Goal: Task Accomplishment & Management: Complete application form

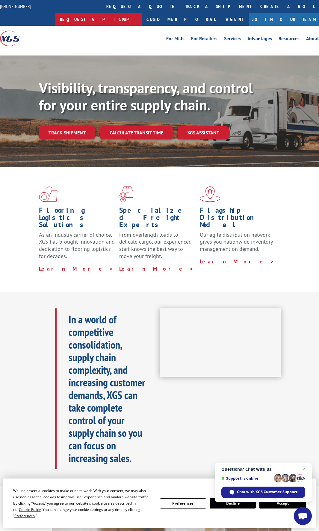
click at [142, 13] on link "Request a pickup" at bounding box center [98, 19] width 87 height 13
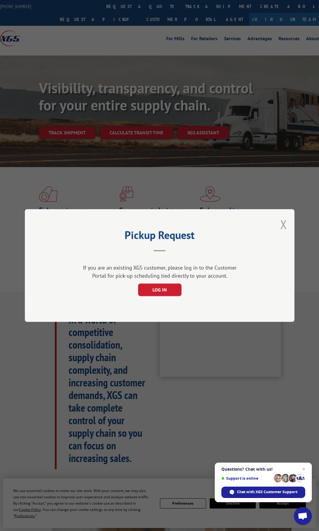
click at [281, 224] on button "Close modal" at bounding box center [284, 224] width 7 height 16
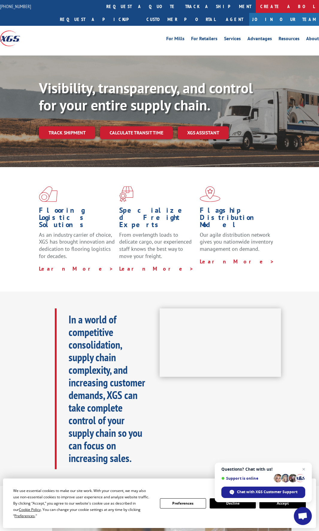
click at [256, 7] on link "Create a BOL" at bounding box center [287, 6] width 63 height 13
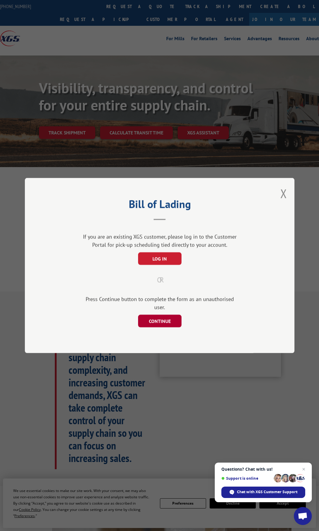
click at [167, 315] on button "CONTINUE" at bounding box center [159, 320] width 43 height 13
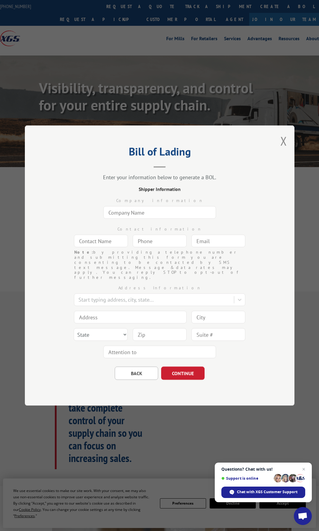
click at [139, 219] on input "text" at bounding box center [159, 212] width 113 height 13
type input "Sonoma Tile Makers"
type input "[PERSON_NAME]"
type input "[EMAIL_ADDRESS][DOMAIN_NAME]"
type input "[GEOGRAPHIC_DATA]"
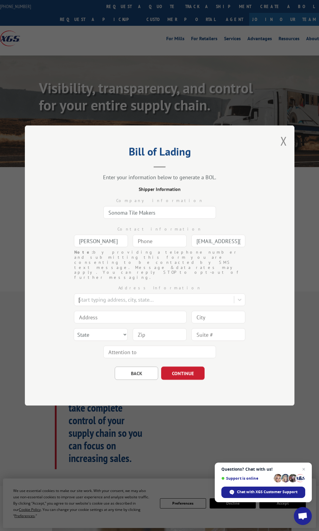
type input "[STREET_ADDRESS][PERSON_NAME]"
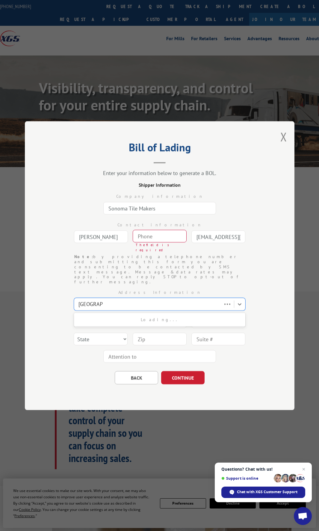
type input "[GEOGRAPHIC_DATA]"
select select "CA"
type input "95492"
type input "(___) ___-____"
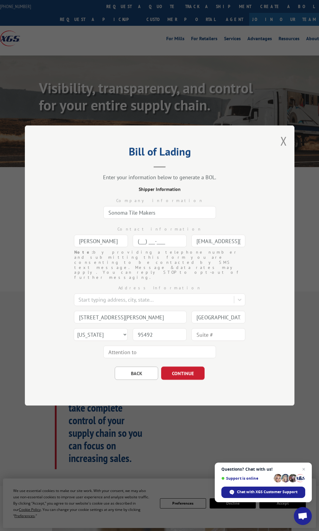
click at [143, 247] on input "(___) ___-____" at bounding box center [160, 240] width 54 height 13
type input "[PHONE_NUMBER]"
click at [140, 346] on input "text" at bounding box center [159, 351] width 113 height 13
type input "[PERSON_NAME]"
click at [181, 368] on button "CONTINUE" at bounding box center [182, 372] width 43 height 13
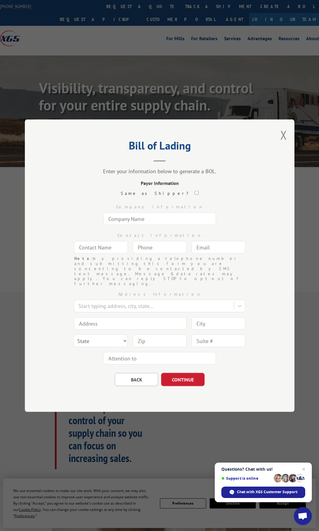
click at [143, 225] on input "text" at bounding box center [159, 218] width 113 height 13
type input "Country Carpet Distributors"
click at [111, 253] on input "text" at bounding box center [101, 247] width 54 height 13
type input "Country Carpet"
click at [148, 253] on input "(___) ___-____" at bounding box center [160, 247] width 54 height 13
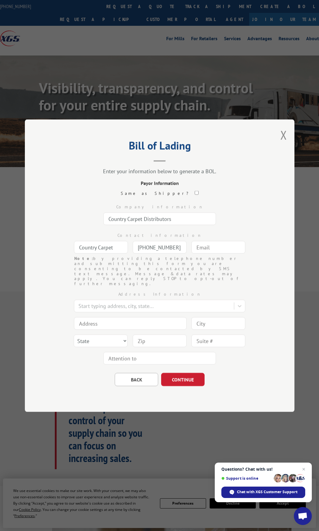
type input "[PHONE_NUMBER]"
click at [210, 252] on input "text" at bounding box center [219, 247] width 54 height 13
type input "[EMAIL_ADDRESS][DOMAIN_NAME]"
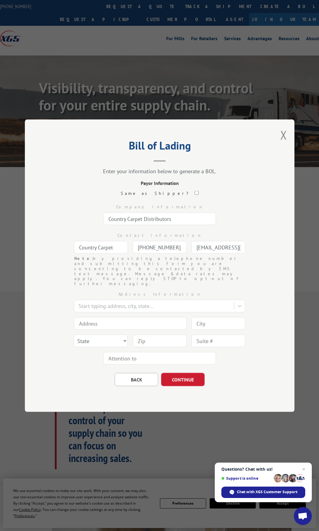
click at [97, 320] on input at bounding box center [130, 323] width 113 height 13
type input "[STREET_ADDRESS][PERSON_NAME]"
click at [198, 317] on input at bounding box center [219, 323] width 54 height 13
type input "Syosset"
click at [127, 334] on select "State [US_STATE] [US_STATE] [US_STATE] [US_STATE] [US_STATE] [US_STATE] [US_STA…" at bounding box center [101, 340] width 54 height 13
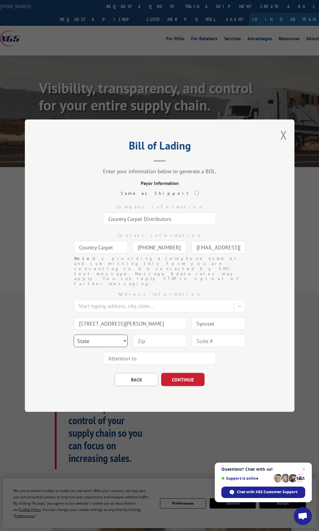
select select "NY"
click at [74, 334] on select "State [US_STATE] [US_STATE] [US_STATE] [US_STATE] [US_STATE] [US_STATE] [US_STA…" at bounding box center [101, 340] width 54 height 13
click at [146, 336] on input at bounding box center [160, 340] width 54 height 13
type input "11791"
click at [183, 374] on button "CONTINUE" at bounding box center [182, 378] width 43 height 13
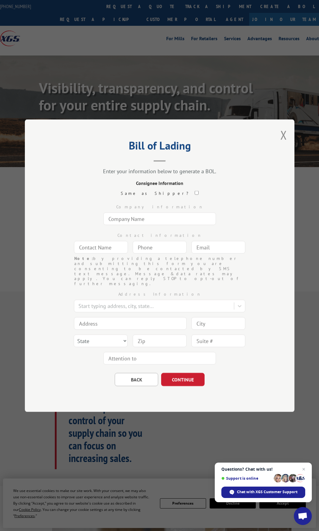
click at [137, 225] on input "text" at bounding box center [159, 218] width 113 height 13
type input "Country Floors & Interiors"
click at [108, 253] on input "text" at bounding box center [101, 247] width 54 height 13
type input "Country Floors"
click at [150, 253] on input "(___) ___-____" at bounding box center [160, 247] width 54 height 13
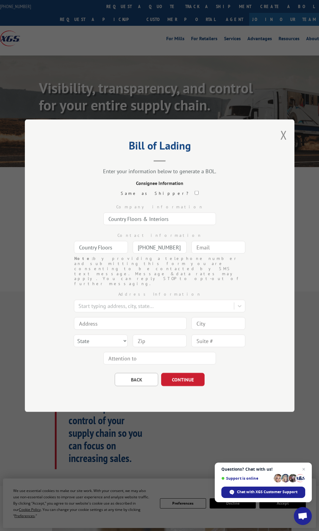
type input "[PHONE_NUMBER]"
click at [224, 253] on input "text" at bounding box center [219, 247] width 54 height 13
type input "[EMAIL_ADDRESS][DOMAIN_NAME]"
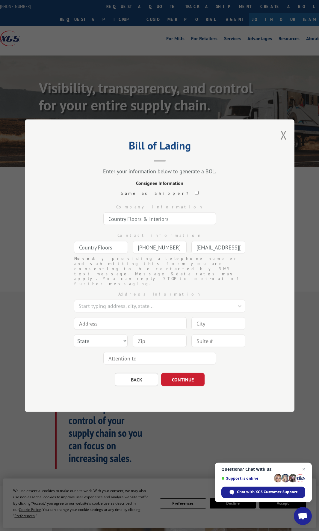
click at [122, 317] on input at bounding box center [130, 323] width 113 height 13
type input "[STREET_ADDRESS][PERSON_NAME]"
click at [213, 317] on input at bounding box center [219, 323] width 54 height 13
drag, startPoint x: 221, startPoint y: 315, endPoint x: 149, endPoint y: 316, distance: 72.0
click at [149, 316] on div "Address Information Start typing address, city, state... 35 [PERSON_NAME] Stree…" at bounding box center [160, 326] width 210 height 81
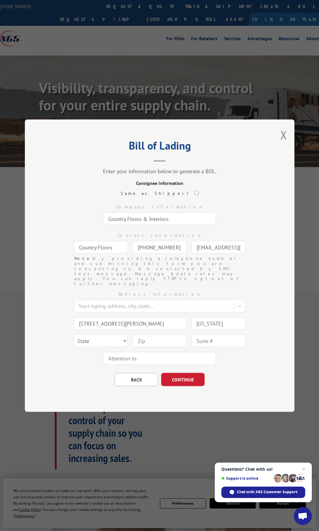
type input "h"
type input "[GEOGRAPHIC_DATA]"
click at [115, 334] on select "State [US_STATE] [US_STATE] [US_STATE] [US_STATE] [US_STATE] [US_STATE] [US_STA…" at bounding box center [101, 340] width 54 height 13
select select "NY"
click at [74, 334] on select "State [US_STATE] [US_STATE] [US_STATE] [US_STATE] [US_STATE] [US_STATE] [US_STA…" at bounding box center [101, 340] width 54 height 13
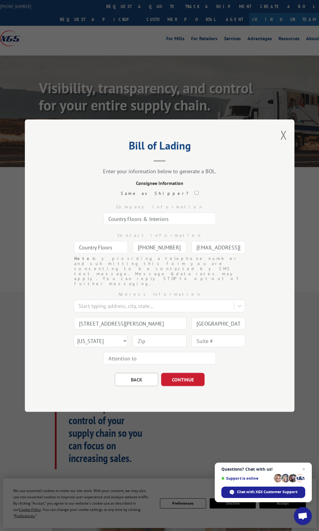
click at [147, 334] on input at bounding box center [160, 340] width 54 height 13
type input "11801"
click at [189, 372] on button "CONTINUE" at bounding box center [182, 378] width 43 height 13
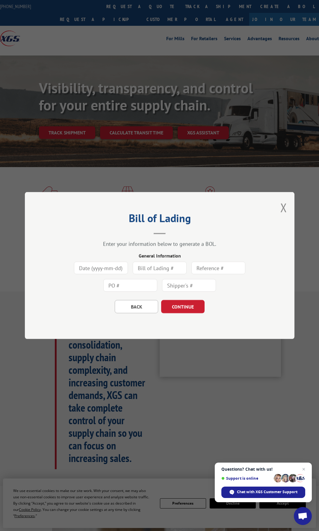
click at [95, 270] on input at bounding box center [101, 267] width 54 height 13
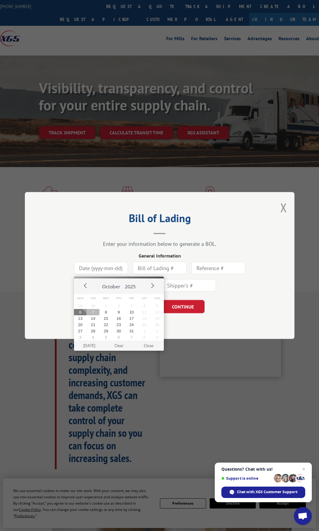
click at [93, 311] on button "7" at bounding box center [93, 312] width 13 height 6
type input "[DATE]"
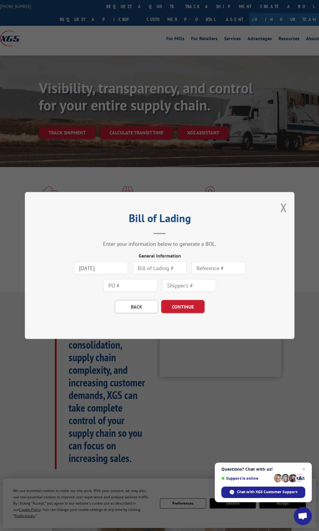
click at [160, 265] on input "text" at bounding box center [160, 267] width 54 height 13
click at [149, 267] on input "text" at bounding box center [160, 267] width 54 height 13
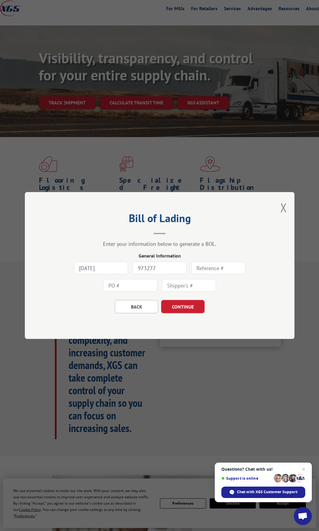
type input "973277"
click at [185, 304] on button "CONTINUE" at bounding box center [182, 306] width 43 height 13
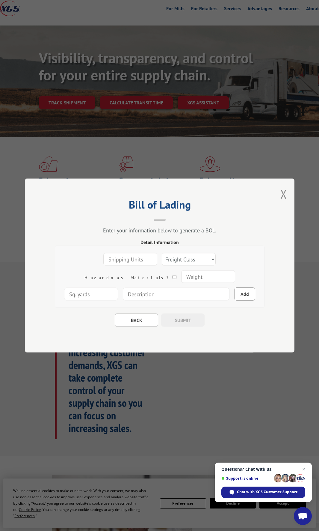
click at [109, 261] on input "number" at bounding box center [130, 259] width 54 height 13
type input "12"
click at [162, 258] on select "Freight Class 50 55 60 65 70 77 85 92 100 110 125 150 175 200 250 300 400 500 C…" at bounding box center [189, 259] width 54 height 13
select select "60"
click at [162, 253] on select "Freight Class 50 55 60 65 70 77 85 92 100 110 125 150 175 200 250 300 400 500 C…" at bounding box center [189, 259] width 54 height 13
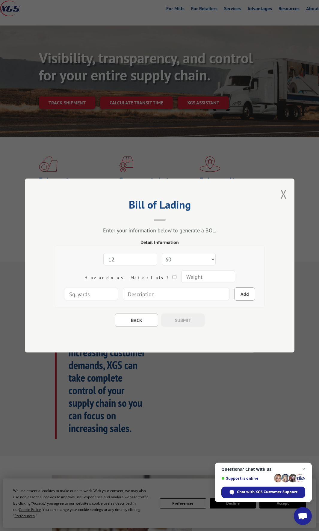
click at [181, 277] on input "number" at bounding box center [208, 276] width 54 height 13
type input "625"
click at [155, 293] on input at bounding box center [176, 294] width 107 height 13
type input "Tile"
click at [215, 321] on div "BACK SUBMIT" at bounding box center [160, 316] width 210 height 19
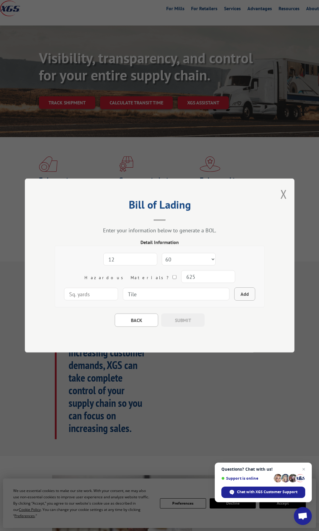
click at [234, 294] on button "Add" at bounding box center [244, 293] width 21 height 13
select select
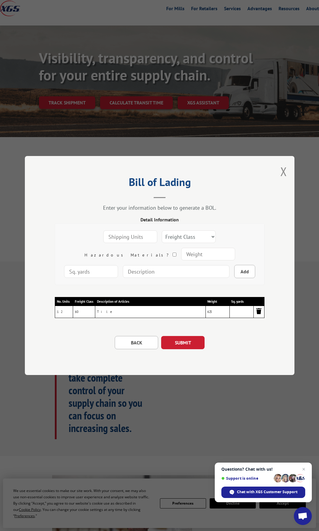
click at [257, 312] on img at bounding box center [258, 310] width 7 height 7
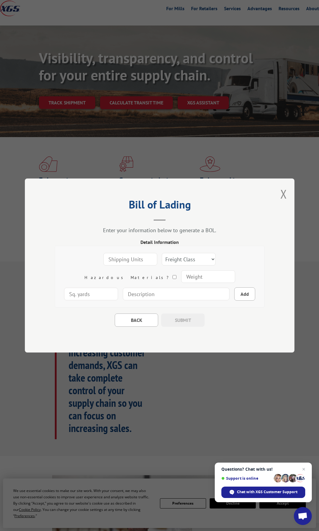
click at [103, 263] on input "number" at bounding box center [130, 259] width 54 height 13
type input "1"
click at [174, 257] on select "Freight Class 50 55 60 65 70 77 85 92 100 110 125 150 175 200 250 300 400 500 C…" at bounding box center [189, 259] width 54 height 13
select select "60"
click at [162, 253] on select "Freight Class 50 55 60 65 70 77 85 92 100 110 125 150 175 200 250 300 400 500 C…" at bounding box center [189, 259] width 54 height 13
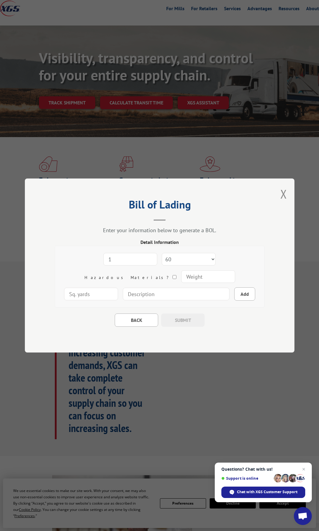
click at [181, 279] on input "number" at bounding box center [208, 276] width 54 height 13
type input "625"
click at [123, 291] on input at bounding box center [176, 294] width 107 height 13
type input "Tile"
click at [234, 294] on button "Add" at bounding box center [244, 293] width 21 height 13
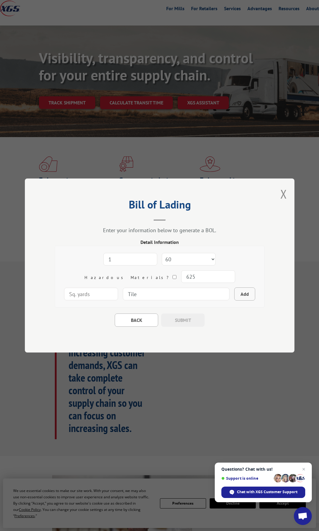
select select
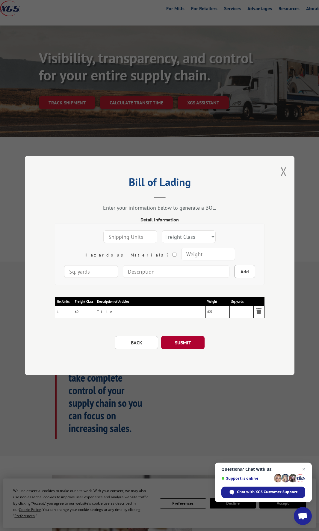
click at [187, 338] on button "SUBMIT" at bounding box center [182, 342] width 43 height 13
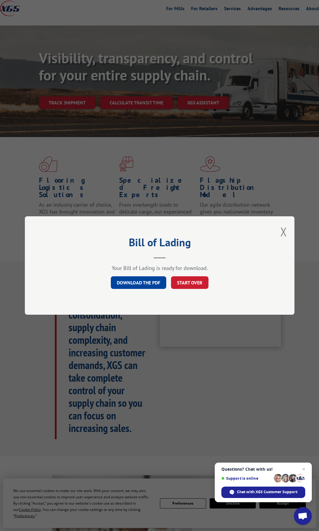
click at [153, 277] on link "DOWNLOAD THE PDF" at bounding box center [138, 282] width 55 height 13
drag, startPoint x: 283, startPoint y: 234, endPoint x: 287, endPoint y: 212, distance: 22.1
click at [283, 234] on button "Close modal" at bounding box center [284, 232] width 7 height 16
